Goal: Information Seeking & Learning: Learn about a topic

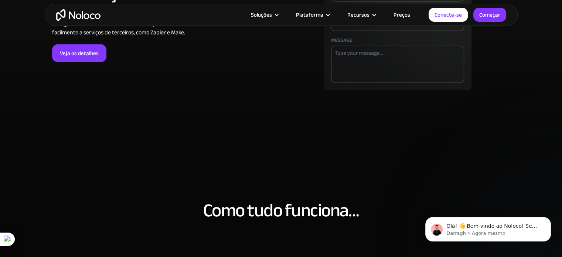
scroll to position [2216, 0]
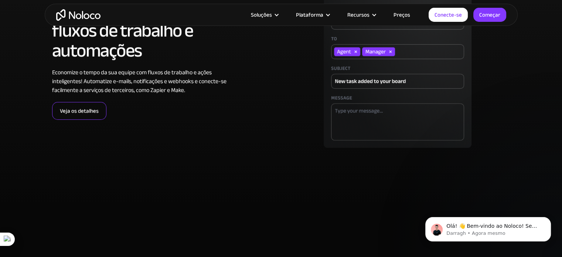
click at [73, 108] on font "Veja os detalhes" at bounding box center [79, 111] width 39 height 10
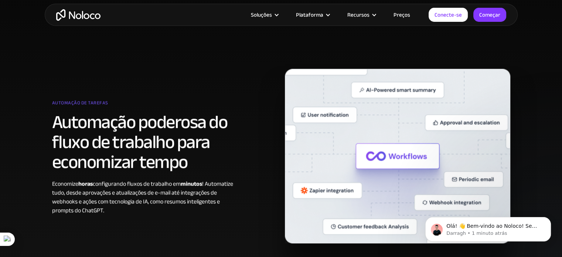
scroll to position [491, 0]
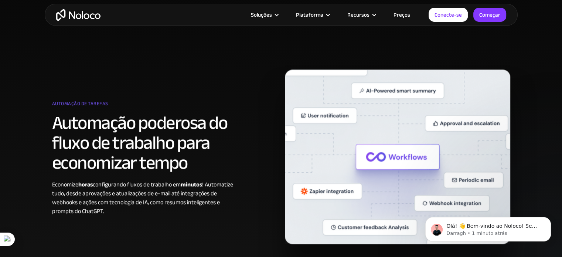
click at [405, 14] on font "Preços" at bounding box center [401, 15] width 17 height 10
